Goal: Obtain resource: Download file/media

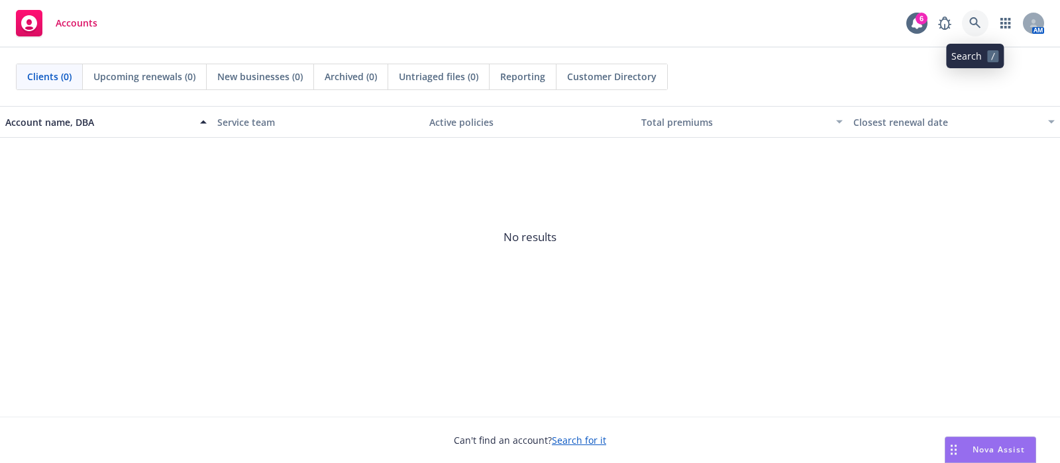
click at [977, 26] on icon at bounding box center [976, 23] width 12 height 12
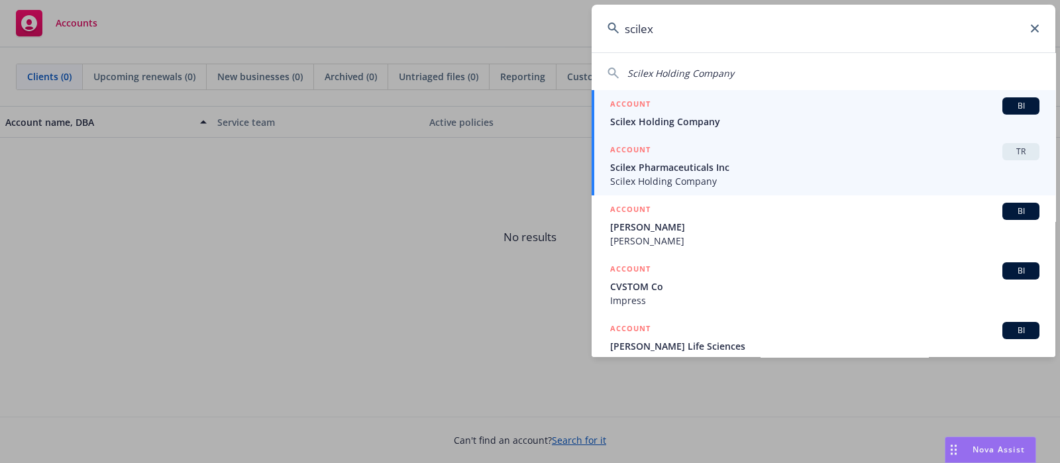
type input "scilex"
click at [870, 164] on span "Scilex Pharmaceuticals Inc" at bounding box center [824, 167] width 429 height 14
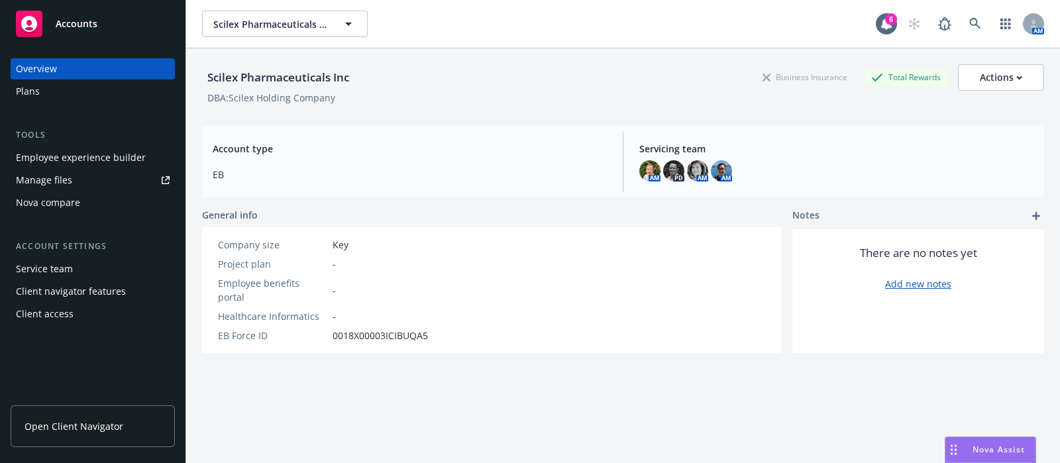
click at [56, 85] on div "Plans" at bounding box center [93, 91] width 154 height 21
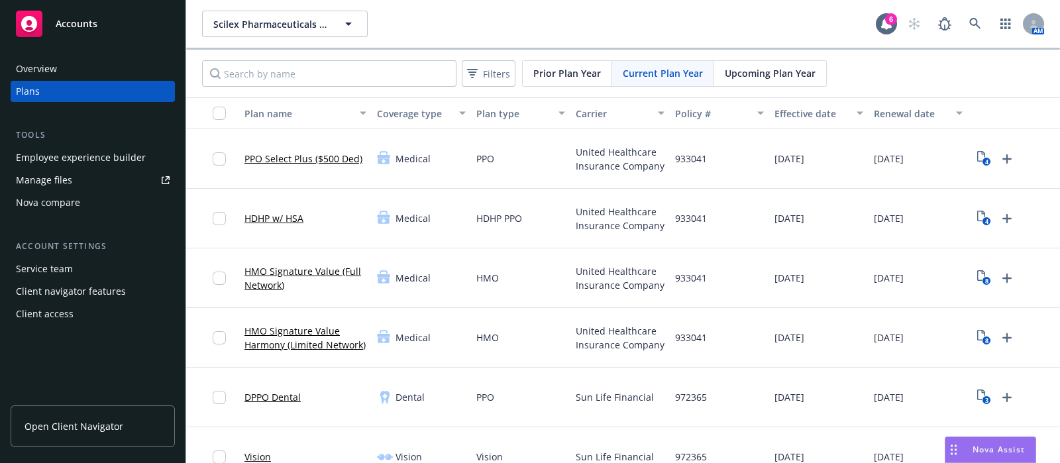
click at [44, 180] on div "Manage files" at bounding box center [44, 180] width 56 height 21
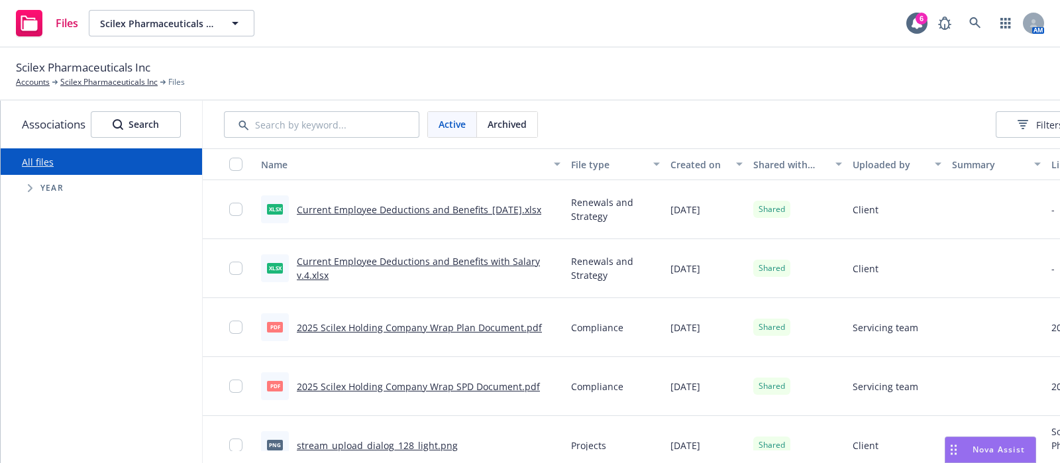
click at [393, 207] on link "Current Employee Deductions and Benefits_[DATE].xlsx" at bounding box center [419, 209] width 245 height 13
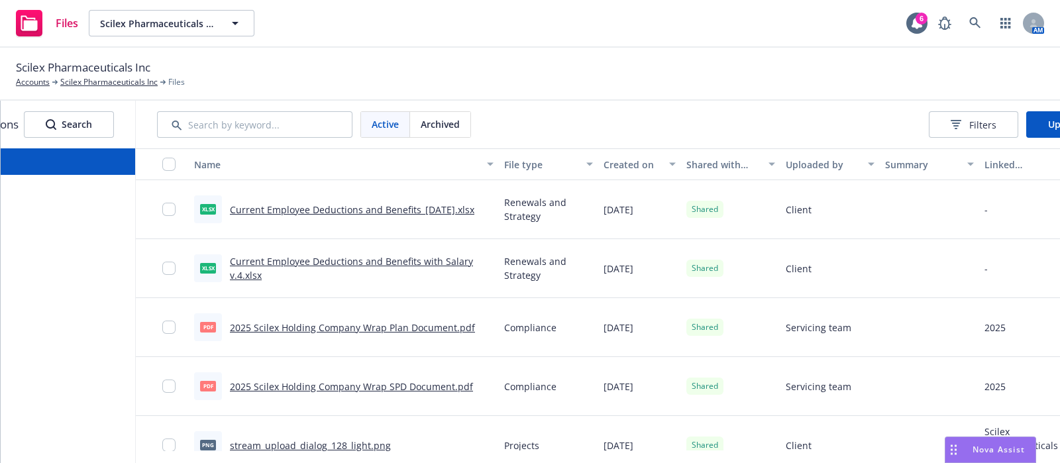
scroll to position [0, 64]
click at [431, 209] on link "Current Employee Deductions and Benefits_[DATE].xlsx" at bounding box center [355, 209] width 245 height 13
